Goal: Navigation & Orientation: Find specific page/section

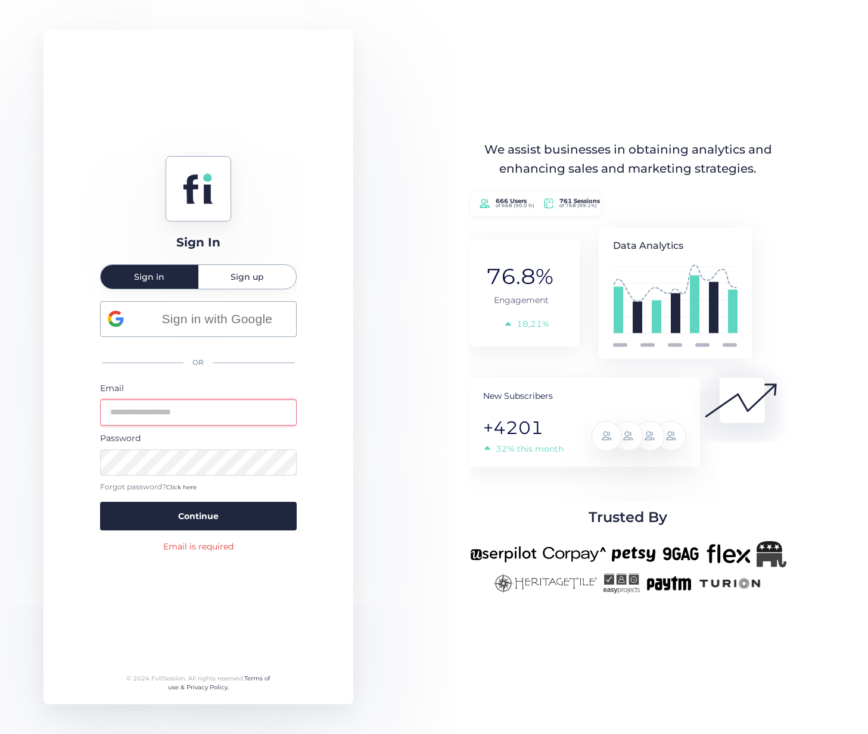
type input "**********"
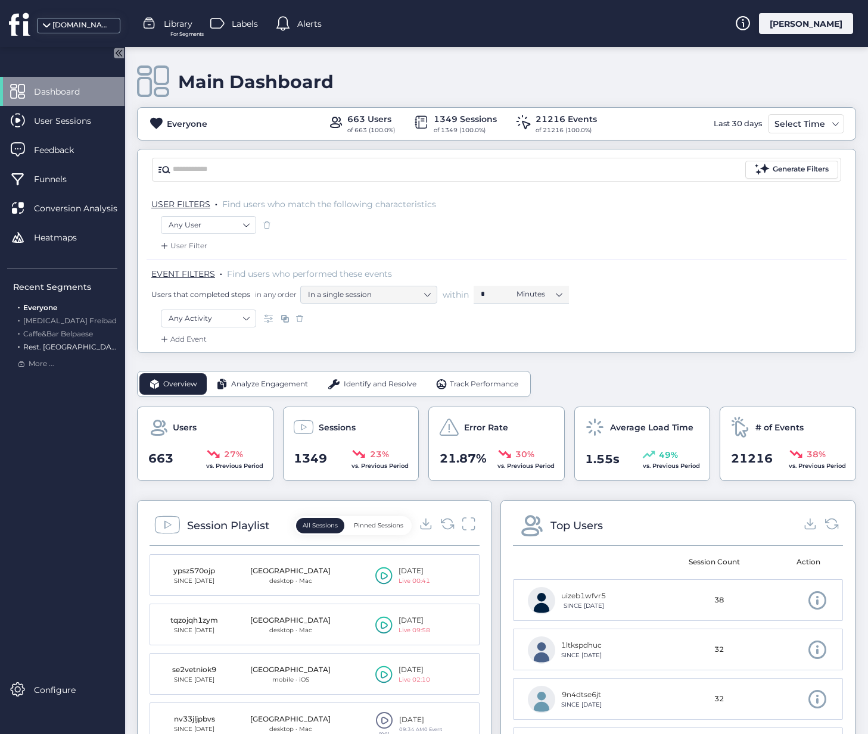
click at [45, 347] on span "Rest. [GEOGRAPHIC_DATA]" at bounding box center [73, 346] width 100 height 9
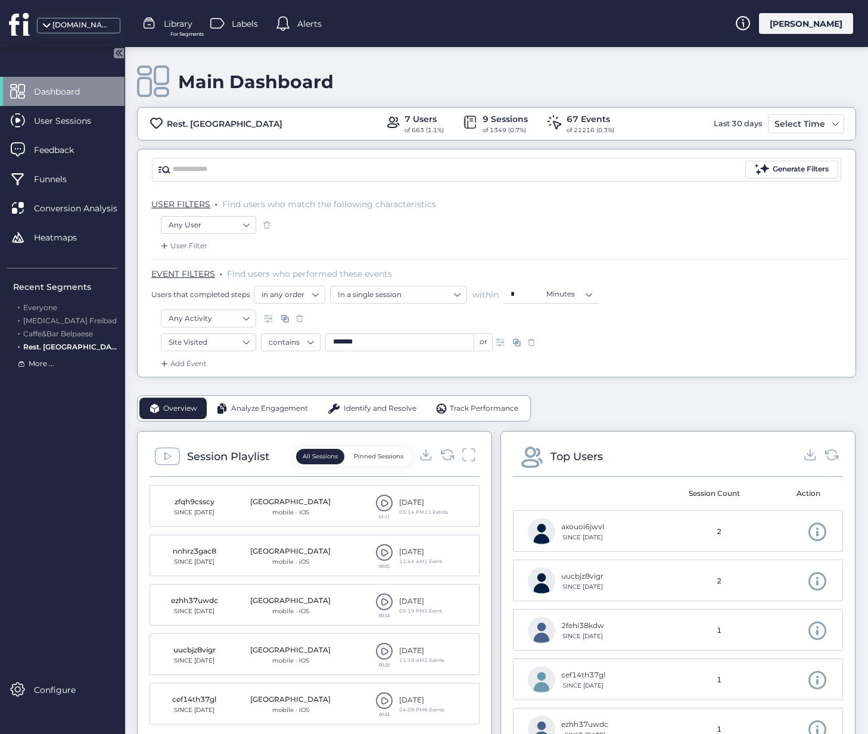
click at [39, 363] on span "More ..." at bounding box center [42, 363] width 26 height 11
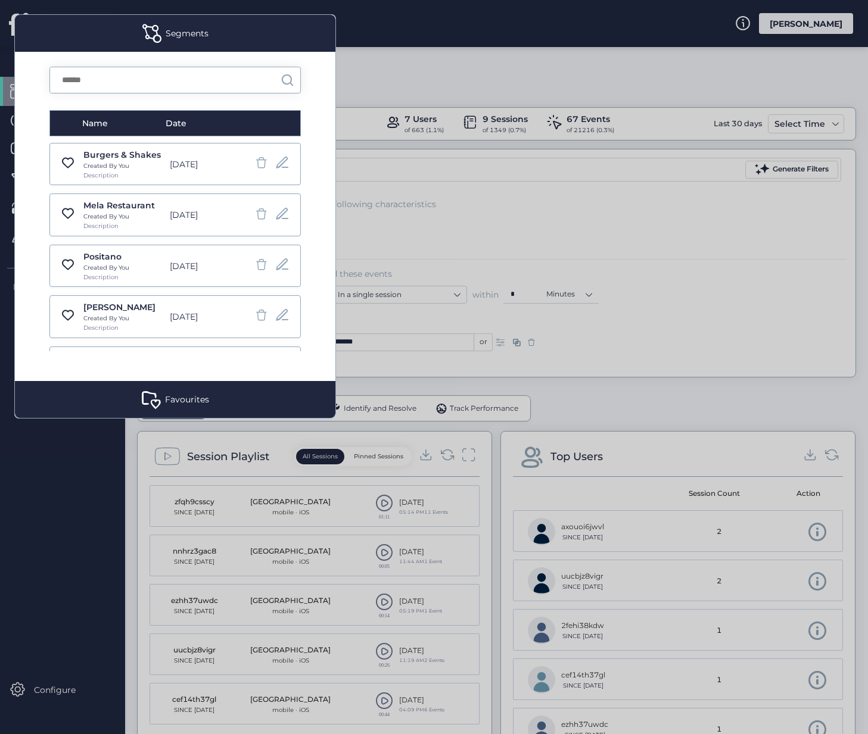
scroll to position [66, 0]
click at [526, 278] on div at bounding box center [434, 367] width 868 height 734
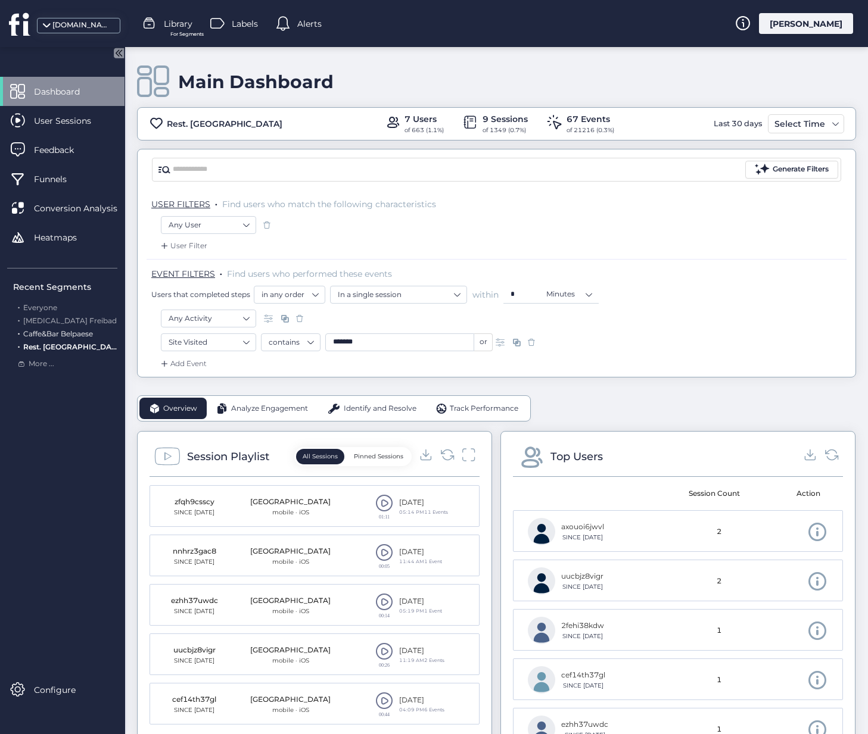
click at [49, 334] on span "Caffe&Bar Belpaese" at bounding box center [58, 333] width 70 height 9
type input "********"
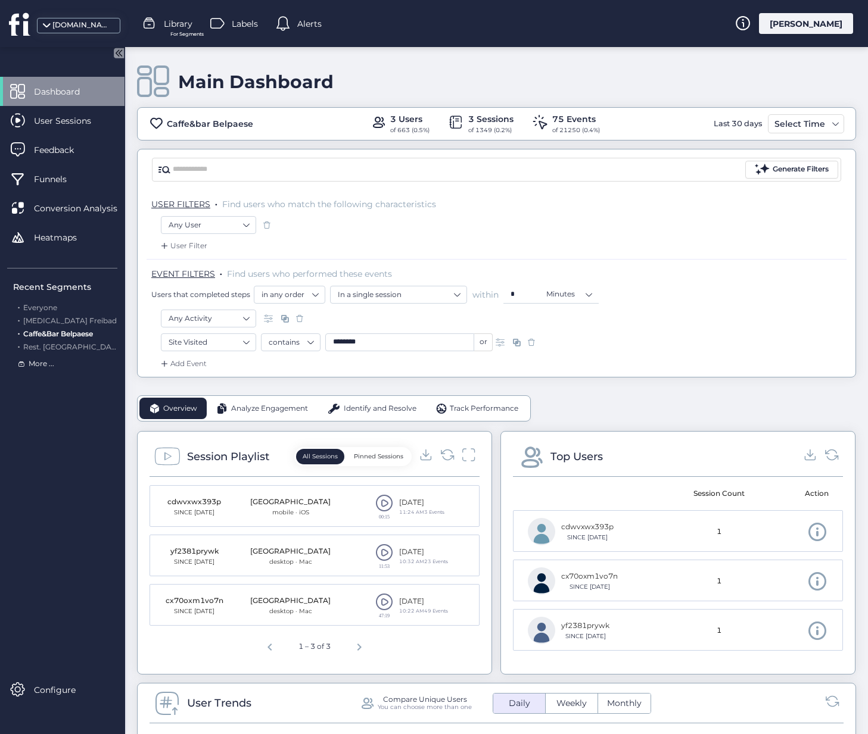
click at [41, 362] on span "More ..." at bounding box center [42, 363] width 26 height 11
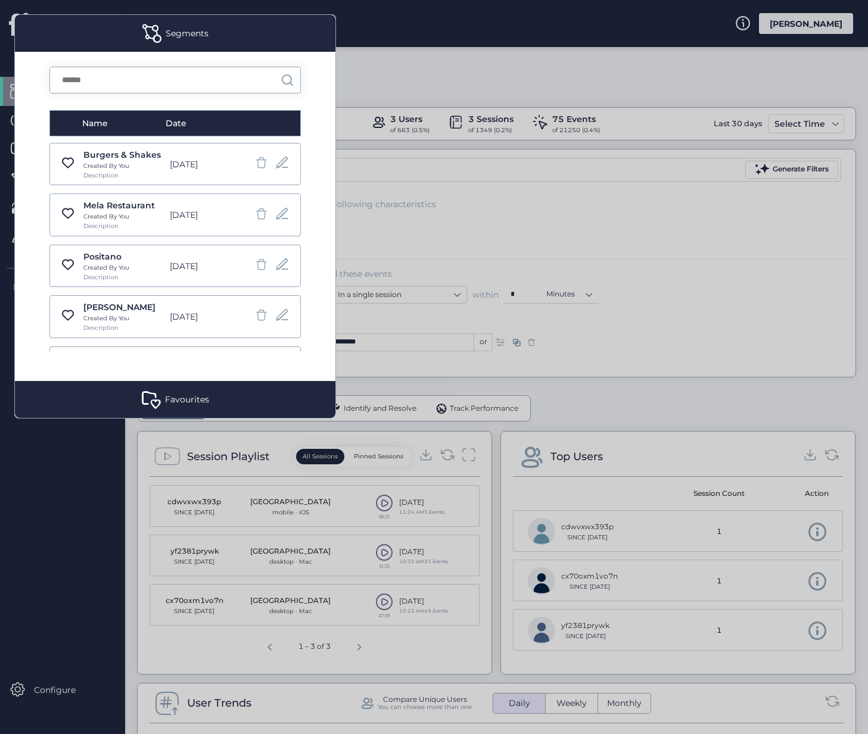
scroll to position [67, 0]
click at [560, 259] on div at bounding box center [434, 367] width 868 height 734
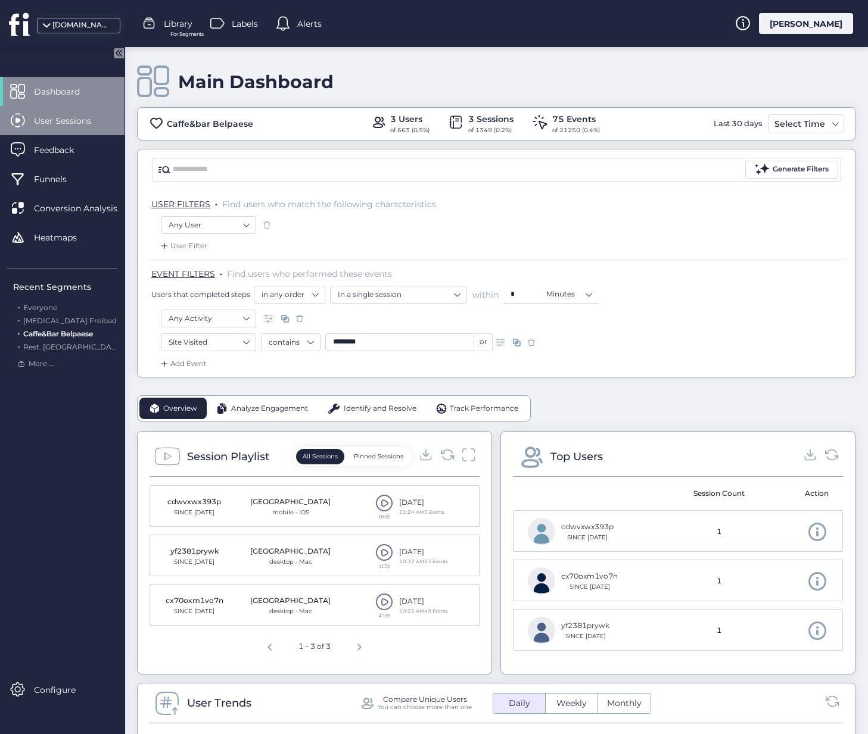
scroll to position [1, 0]
click at [717, 205] on p "USER FILTERS . Find users who match the following characteristics" at bounding box center [498, 204] width 695 height 12
click at [658, 56] on div "Main Dashboard Caffe&bar Belpaese 3 Users of 663 (0.5%) 3 Sessions of 1349 (0.2…" at bounding box center [496, 211] width 719 height 330
